Goal: Navigation & Orientation: Find specific page/section

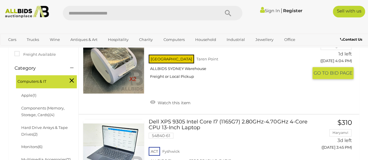
scroll to position [130, 0]
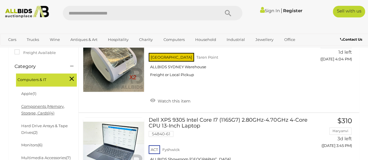
click at [54, 109] on link "Components (Memory, Storage, Cards) (4)" at bounding box center [42, 109] width 43 height 11
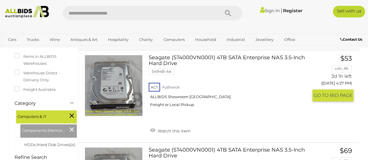
scroll to position [138, 0]
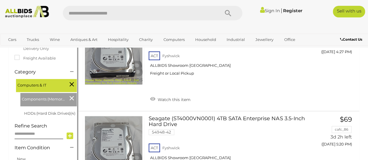
click at [72, 98] on icon at bounding box center [72, 99] width 4 height 8
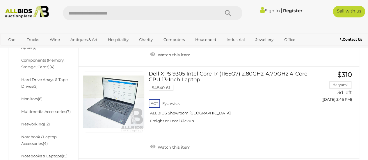
scroll to position [167, 0]
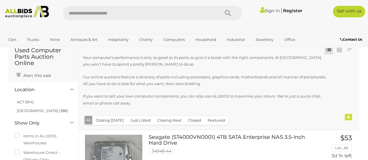
scroll to position [26, 0]
